Goal: Check status: Check status

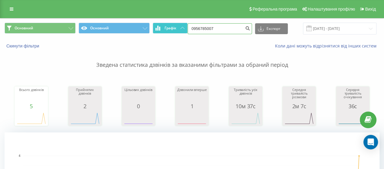
drag, startPoint x: 204, startPoint y: 30, endPoint x: 186, endPoint y: 30, distance: 17.9
click at [186, 30] on div "Основний Основний Графік 0956785007 Експорт .csv .xls .xlsx [DATE] - [DATE]" at bounding box center [192, 29] width 374 height 12
paste input "502287671"
type input "0502287671"
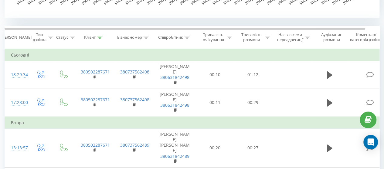
scroll to position [243, 0]
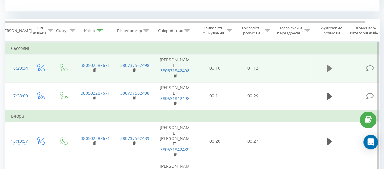
click at [328, 69] on icon at bounding box center [329, 68] width 5 height 7
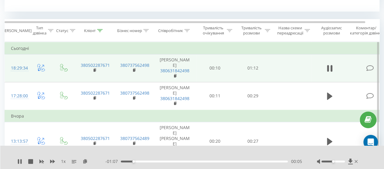
click at [338, 162] on div at bounding box center [332, 162] width 23 height 2
drag, startPoint x: 147, startPoint y: 162, endPoint x: 153, endPoint y: 162, distance: 6.4
click at [147, 162] on div "00:08" at bounding box center [204, 162] width 167 height 2
click at [158, 162] on div "00:12" at bounding box center [204, 162] width 167 height 2
click at [175, 162] on div "00:17" at bounding box center [204, 162] width 167 height 2
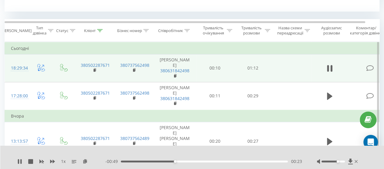
click at [190, 162] on div "00:23" at bounding box center [204, 162] width 167 height 2
click at [201, 162] on div "00:35" at bounding box center [204, 162] width 167 height 2
click at [218, 162] on div "00:36" at bounding box center [204, 162] width 167 height 2
click at [243, 162] on div "00:43" at bounding box center [204, 162] width 167 height 2
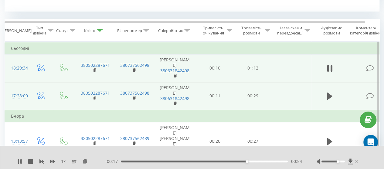
scroll to position [212, 0]
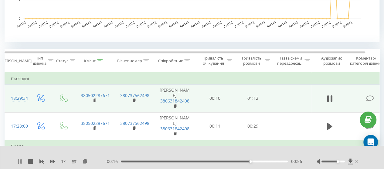
click at [19, 163] on icon at bounding box center [19, 161] width 5 height 5
